Goal: Transaction & Acquisition: Purchase product/service

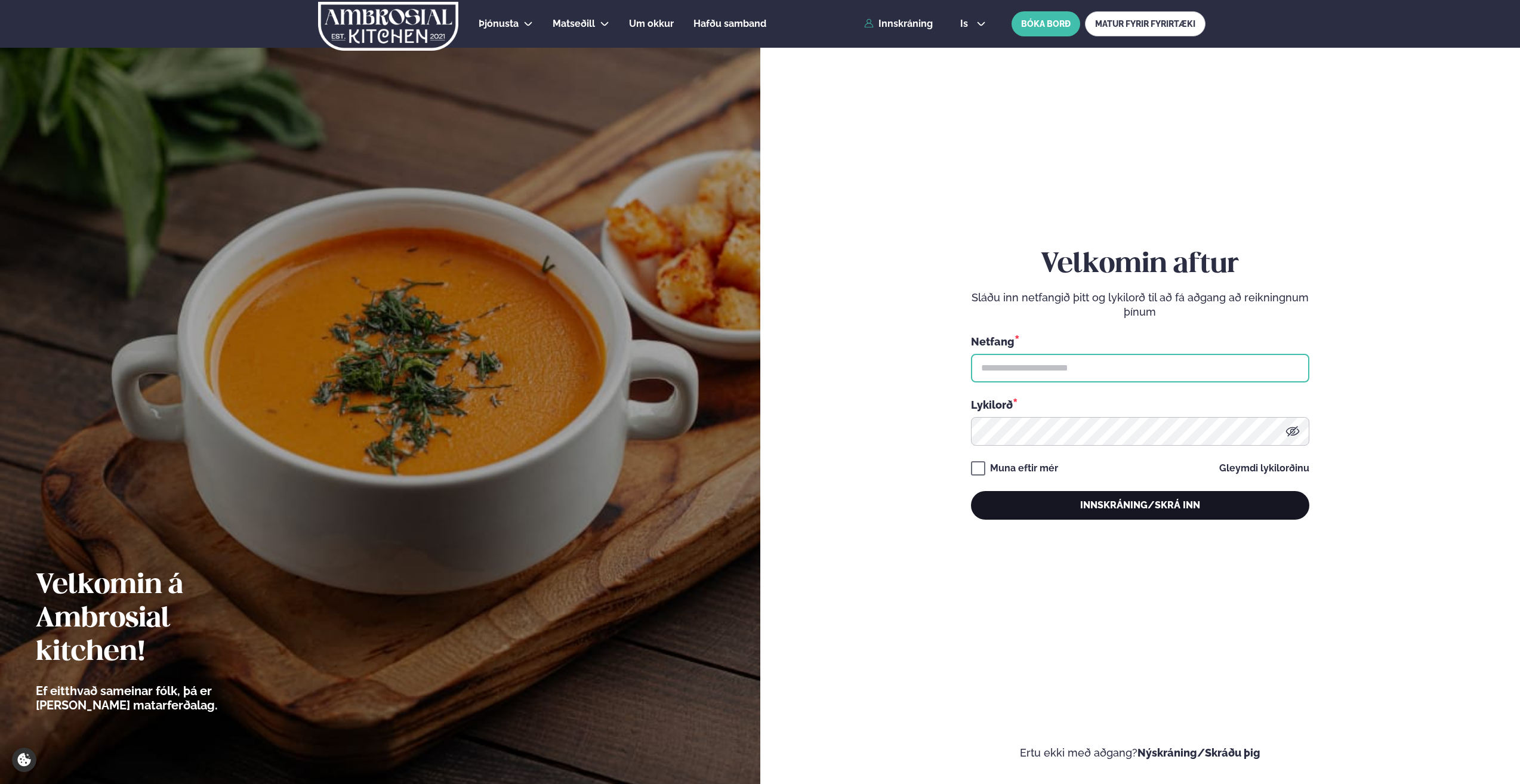
type input "**********"
click at [1118, 505] on button "Innskráning/Skrá inn" at bounding box center [1140, 505] width 338 height 28
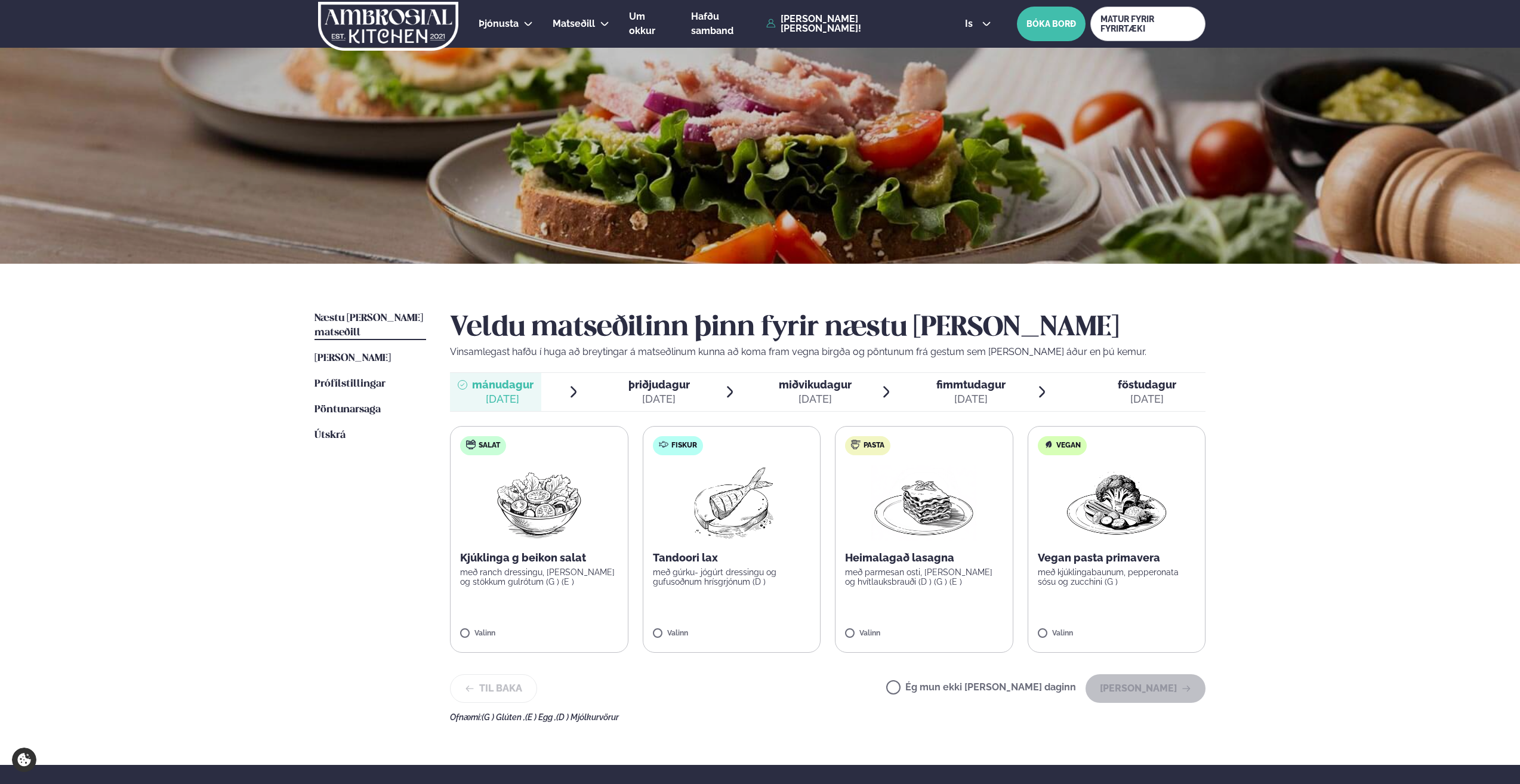
click at [917, 509] on img at bounding box center [923, 503] width 105 height 76
click at [875, 629] on label "Pasta Heimalagað lasagna með parmesan osti, basil pesto og hvítlauksbrauði (D )…" at bounding box center [924, 539] width 179 height 226
click at [1124, 694] on button "[PERSON_NAME]" at bounding box center [1146, 688] width 120 height 28
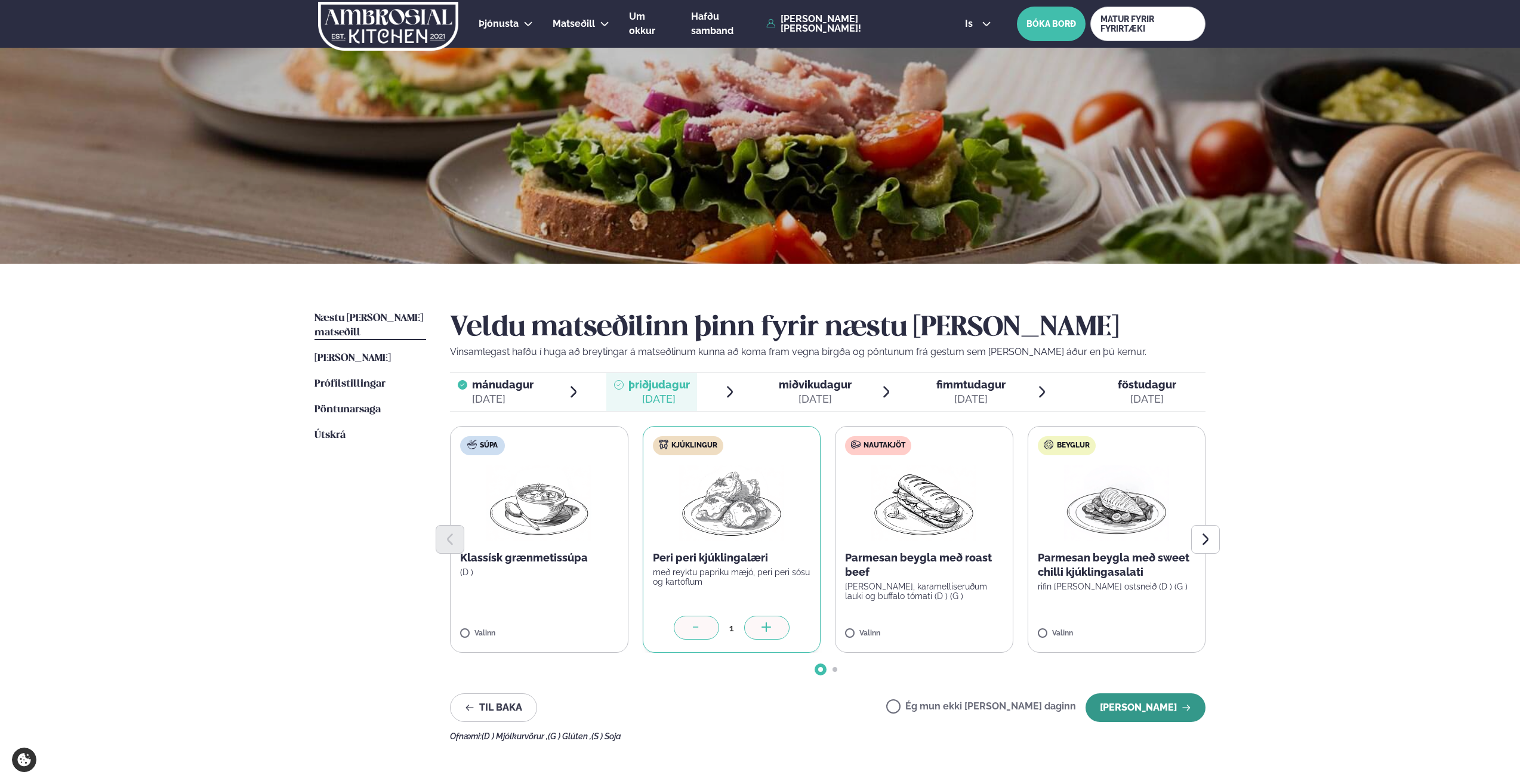
click at [1135, 709] on button "[PERSON_NAME]" at bounding box center [1146, 707] width 120 height 28
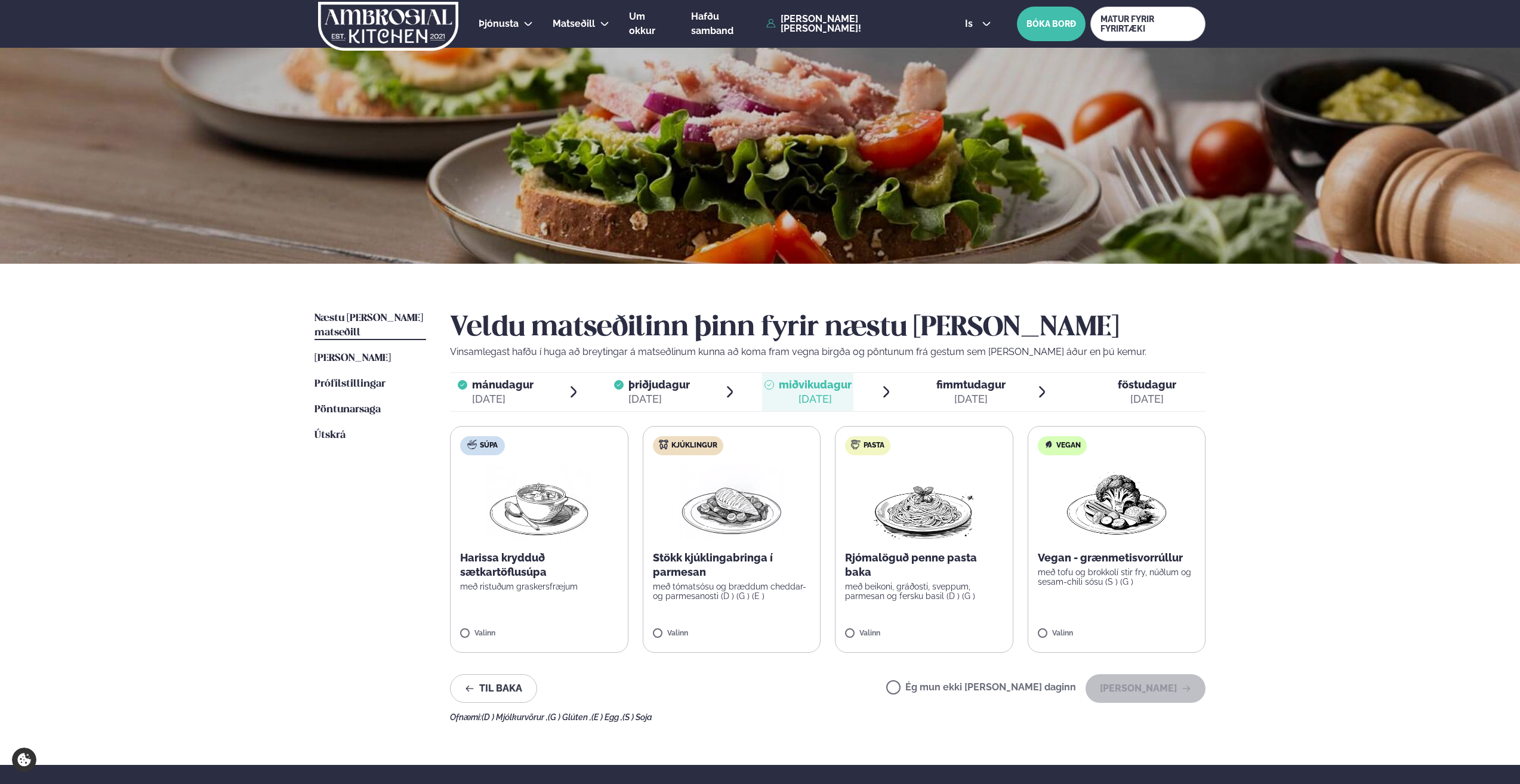
click at [935, 686] on label "Ég mun ekki [PERSON_NAME] daginn" at bounding box center [981, 689] width 190 height 12
click at [1135, 690] on button "[PERSON_NAME]" at bounding box center [1146, 688] width 120 height 28
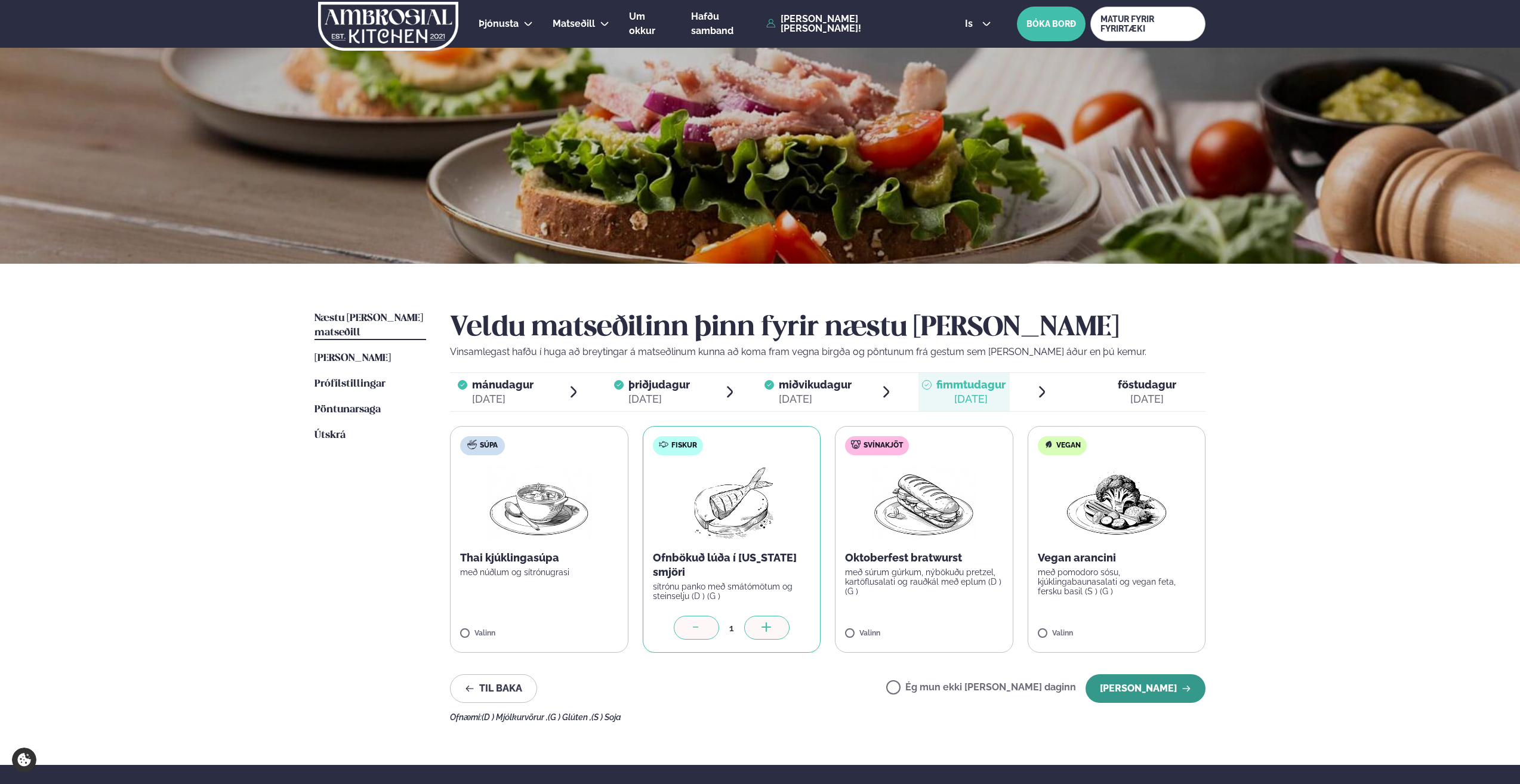
click at [1144, 690] on button "[PERSON_NAME]" at bounding box center [1146, 688] width 120 height 28
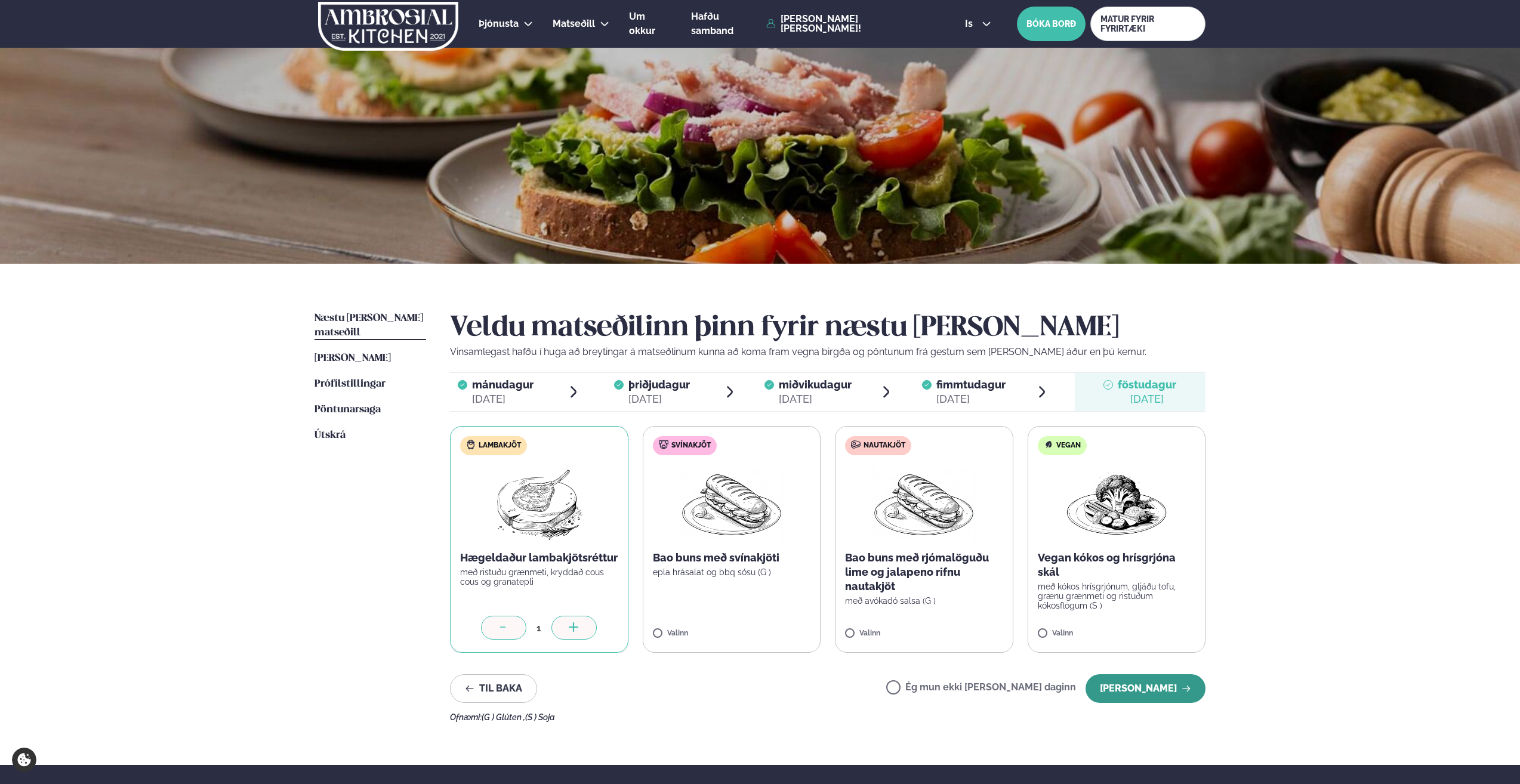
click at [1165, 690] on button "[PERSON_NAME]" at bounding box center [1146, 688] width 120 height 28
